Goal: Task Accomplishment & Management: Use online tool/utility

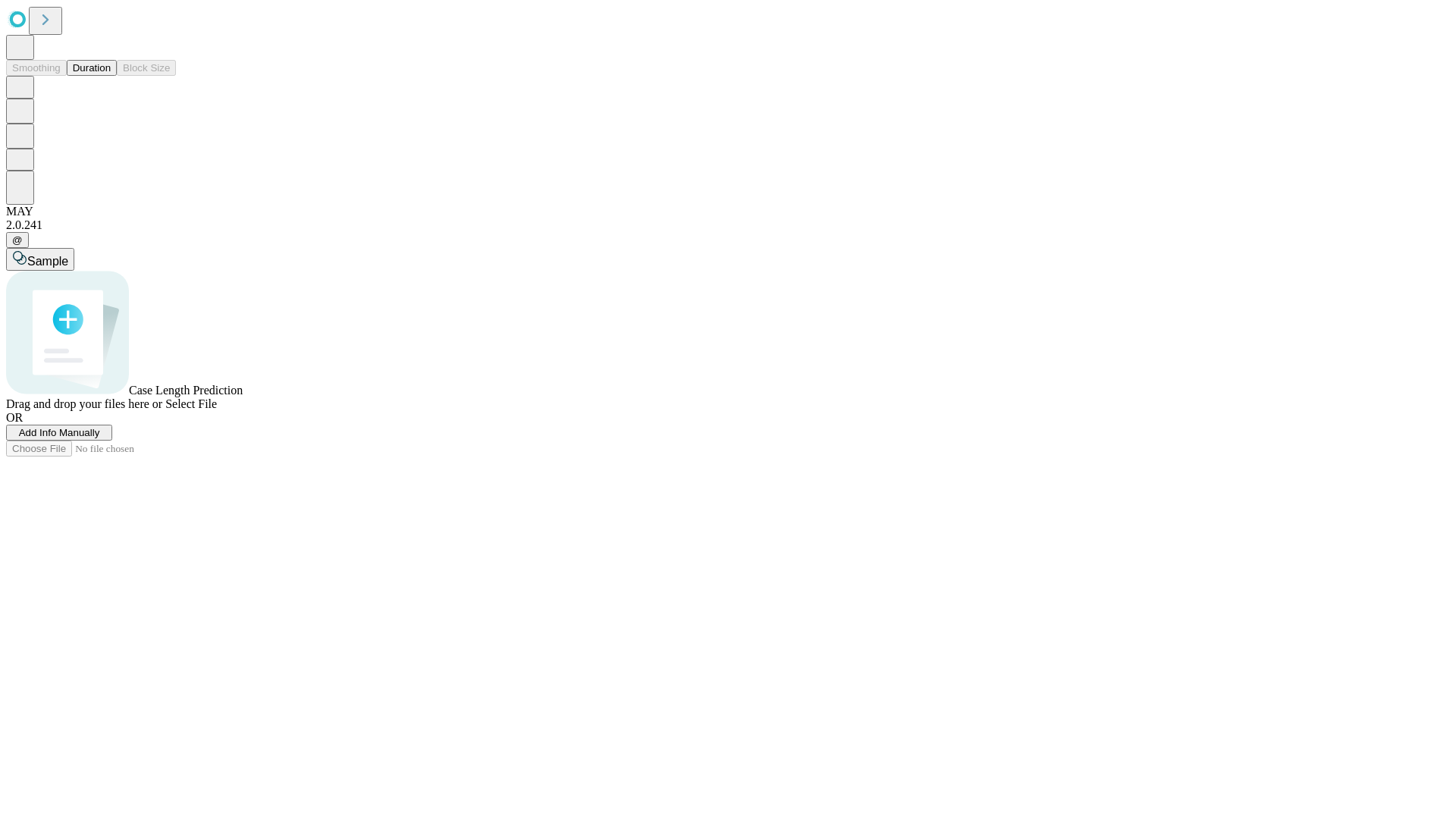
click at [110, 76] on button "Duration" at bounding box center [91, 68] width 50 height 16
click at [100, 438] on span "Add Info Manually" at bounding box center [59, 433] width 81 height 11
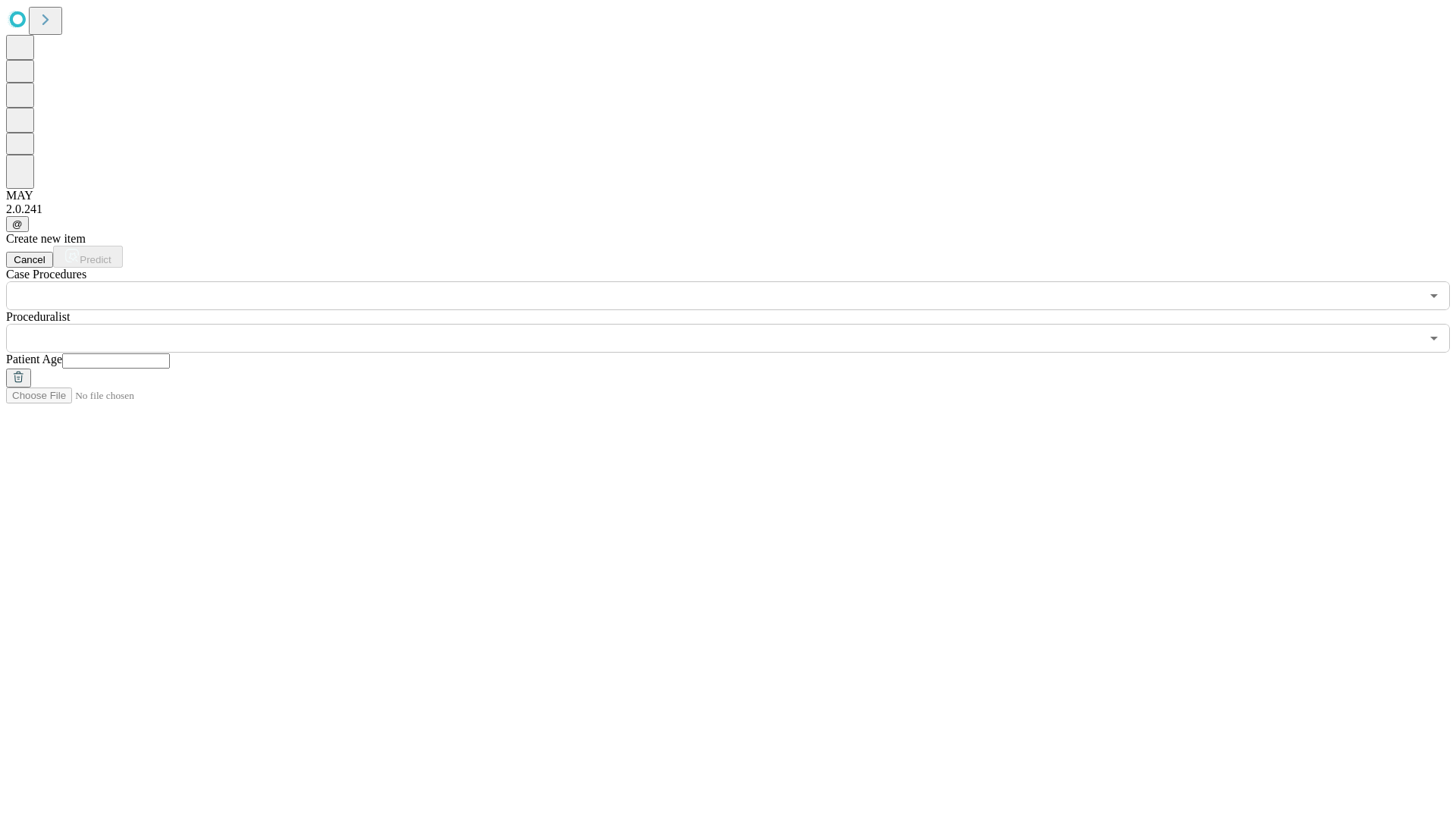
click at [170, 353] on input "text" at bounding box center [116, 361] width 108 height 16
type input "*"
click at [738, 324] on input "text" at bounding box center [713, 339] width 1414 height 29
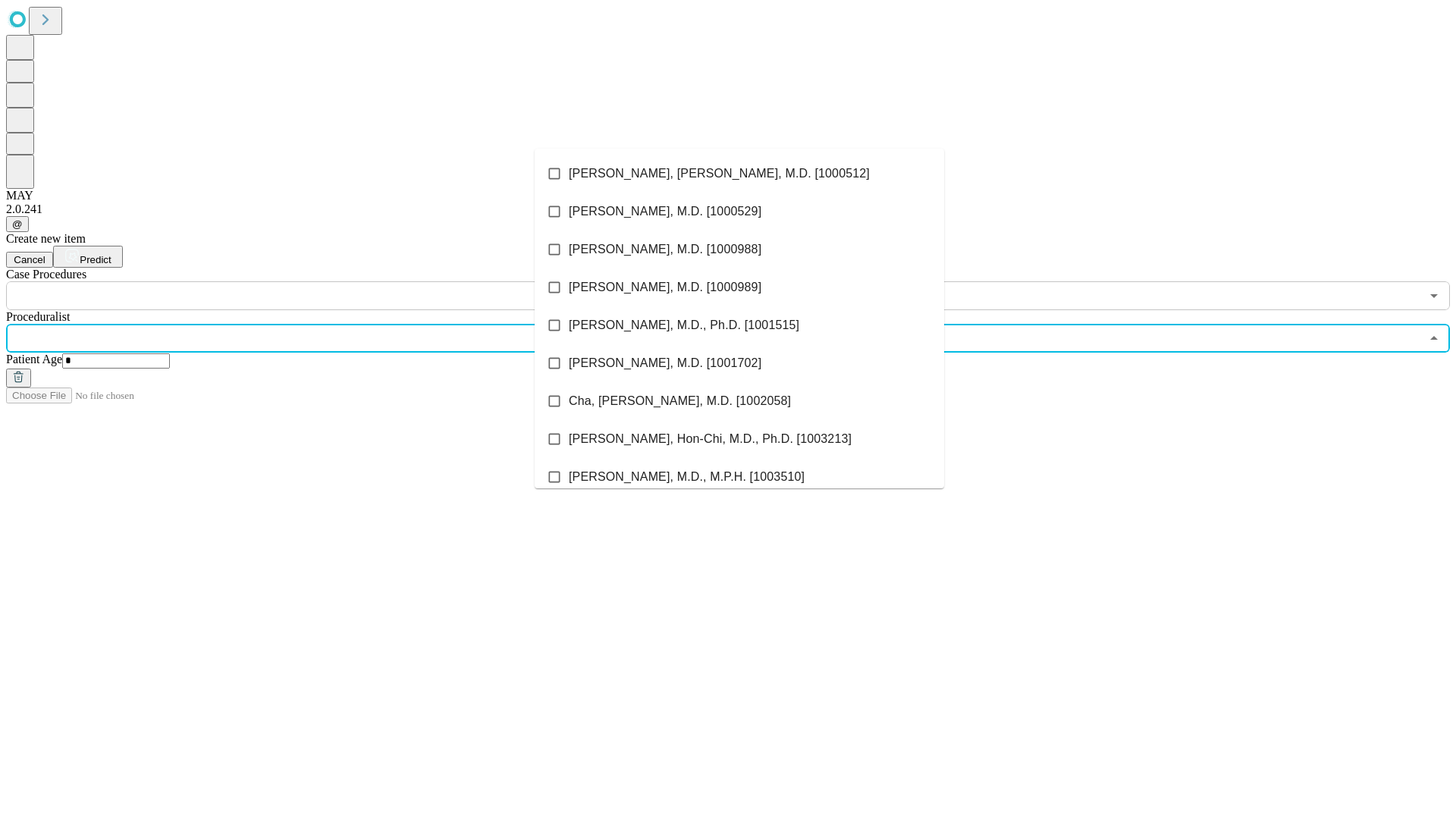
click at [739, 173] on li "[PERSON_NAME], [PERSON_NAME], M.D. [1000512]" at bounding box center [738, 173] width 409 height 38
click at [319, 281] on input "text" at bounding box center [713, 296] width 1414 height 29
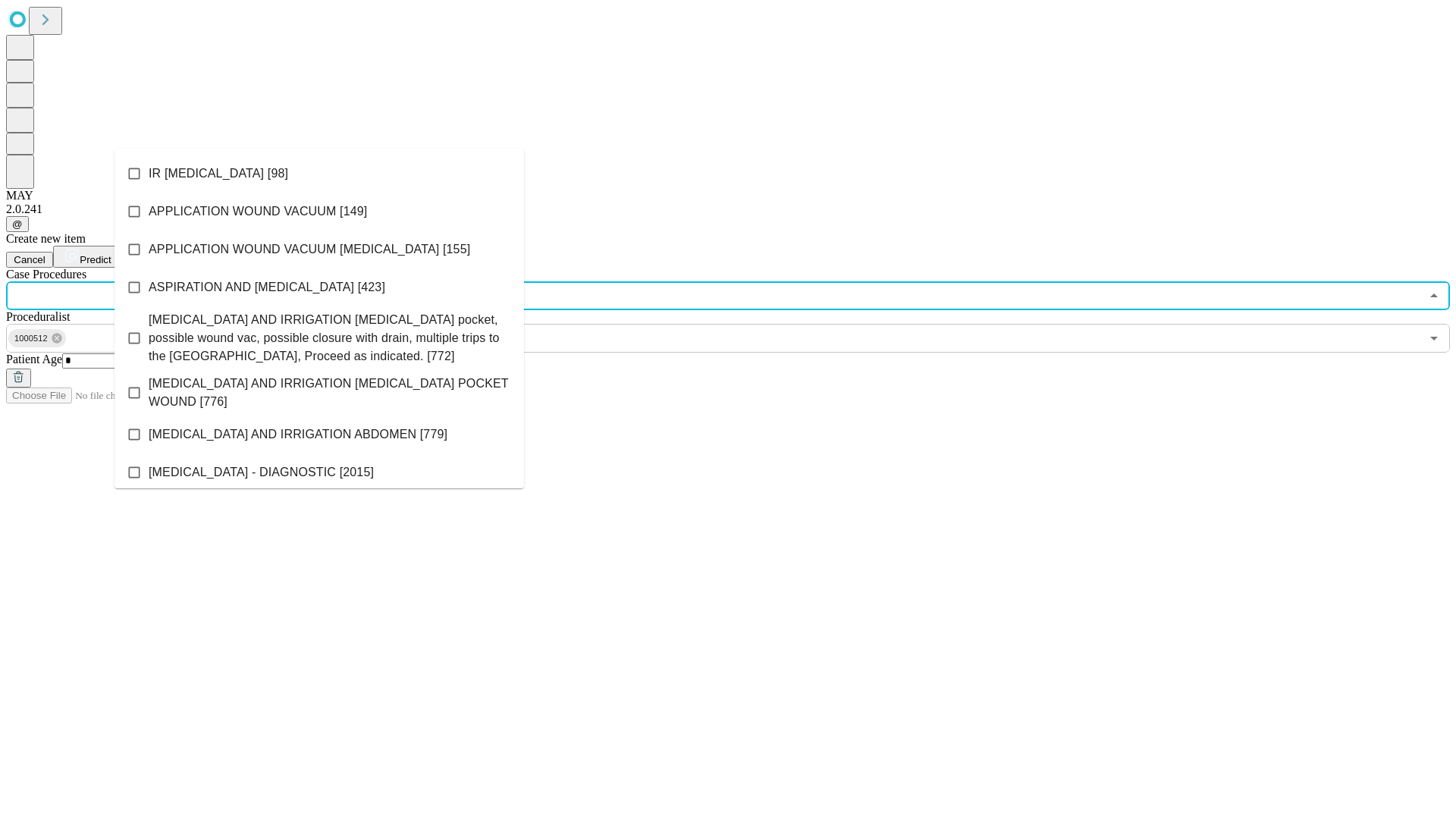
click at [319, 173] on li "IR [MEDICAL_DATA] [98]" at bounding box center [319, 173] width 409 height 38
